Goal: Task Accomplishment & Management: Manage account settings

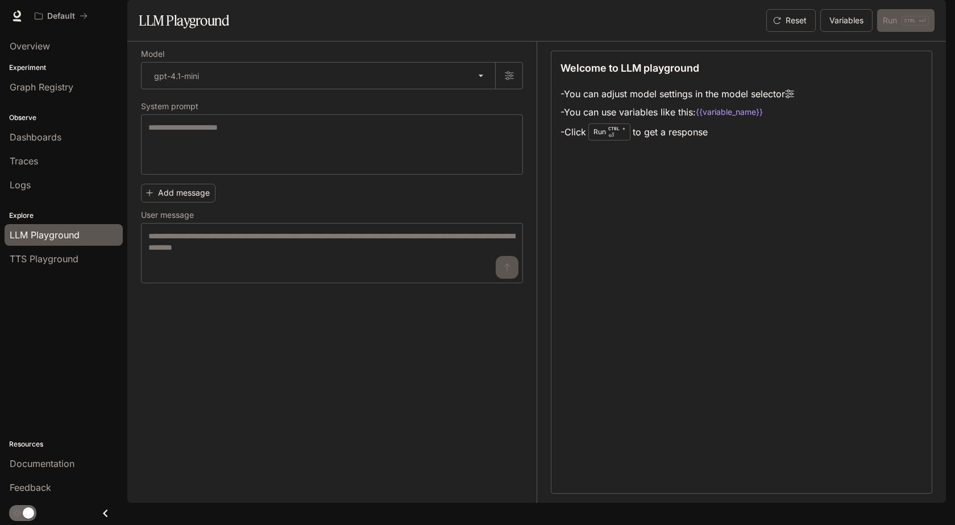
click at [933, 12] on img "button" at bounding box center [930, 16] width 16 height 16
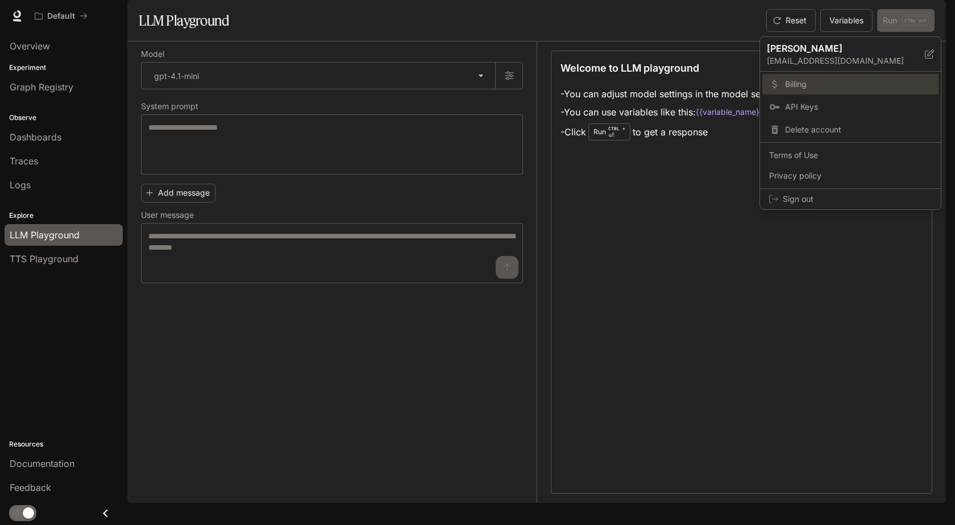
click at [824, 85] on span "Billing" at bounding box center [858, 83] width 147 height 11
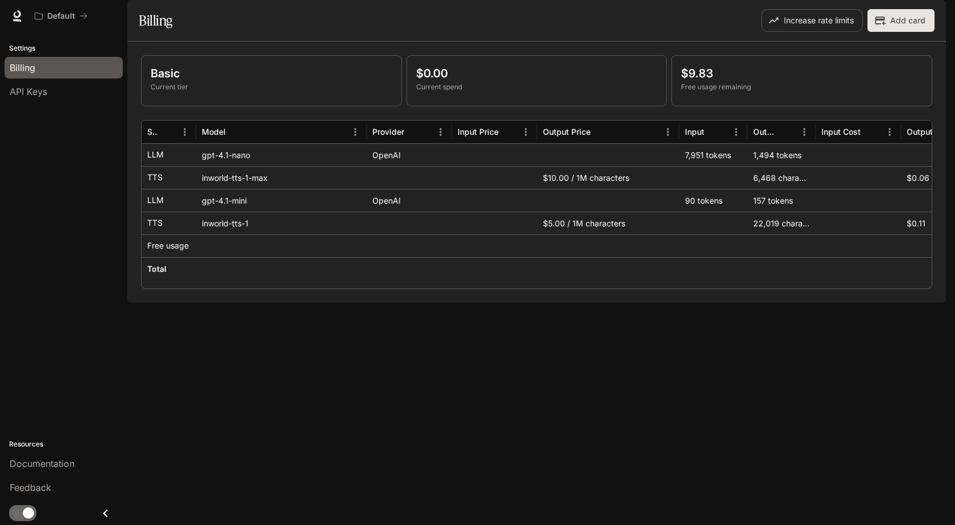
click at [213, 189] on div "inworld-tts-1-max" at bounding box center [281, 177] width 171 height 23
drag, startPoint x: 200, startPoint y: 211, endPoint x: 313, endPoint y: 207, distance: 113.2
click at [313, 189] on div "inworld-tts-1-max" at bounding box center [281, 177] width 171 height 23
drag, startPoint x: 318, startPoint y: 244, endPoint x: 324, endPoint y: 236, distance: 9.8
click at [319, 234] on div "inworld-tts-1" at bounding box center [281, 222] width 171 height 23
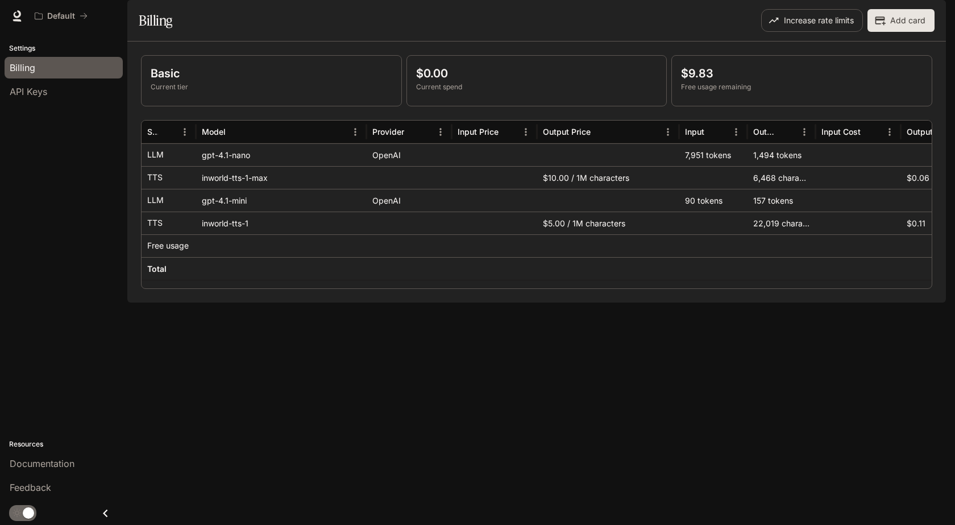
click at [933, 13] on img "button" at bounding box center [930, 16] width 16 height 16
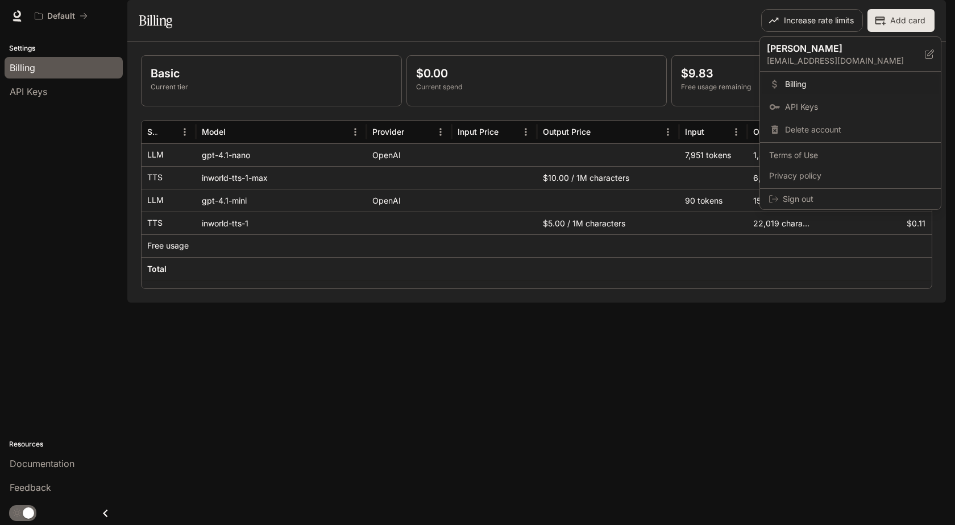
click at [70, 15] on div at bounding box center [477, 262] width 955 height 525
